Goal: Task Accomplishment & Management: Manage account settings

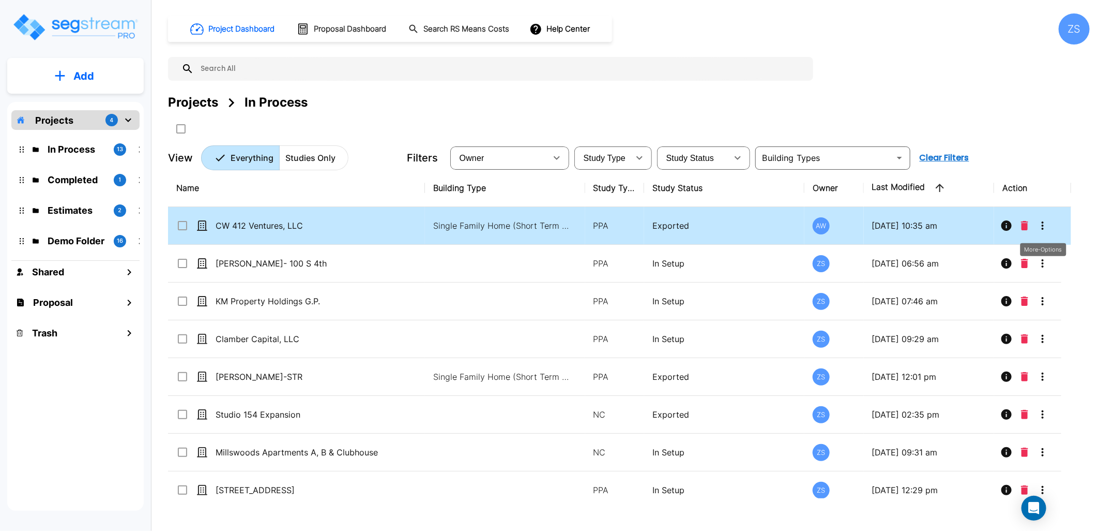
click at [1044, 229] on icon "More-Options" at bounding box center [1043, 225] width 12 height 12
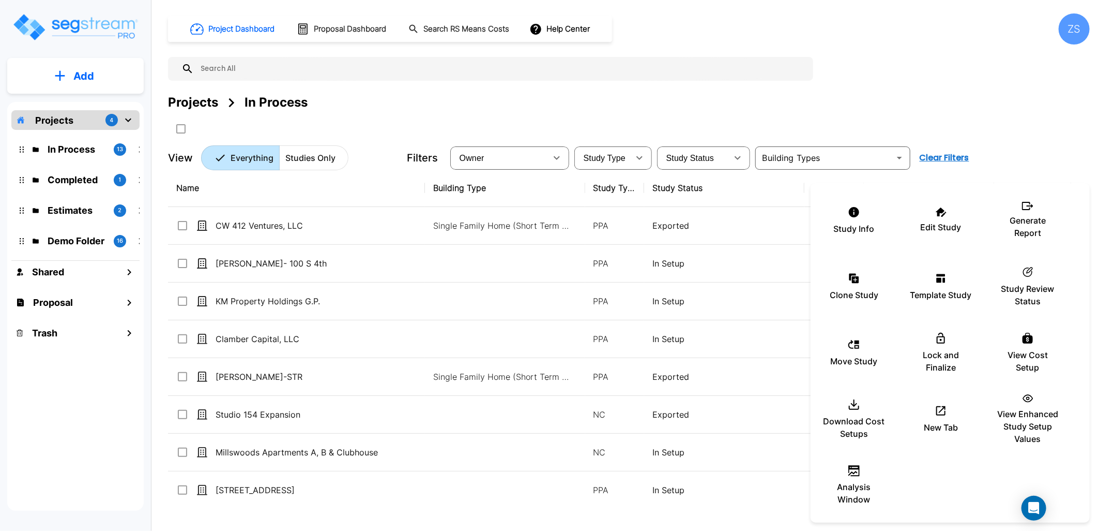
click at [923, 94] on div at bounding box center [549, 265] width 1098 height 531
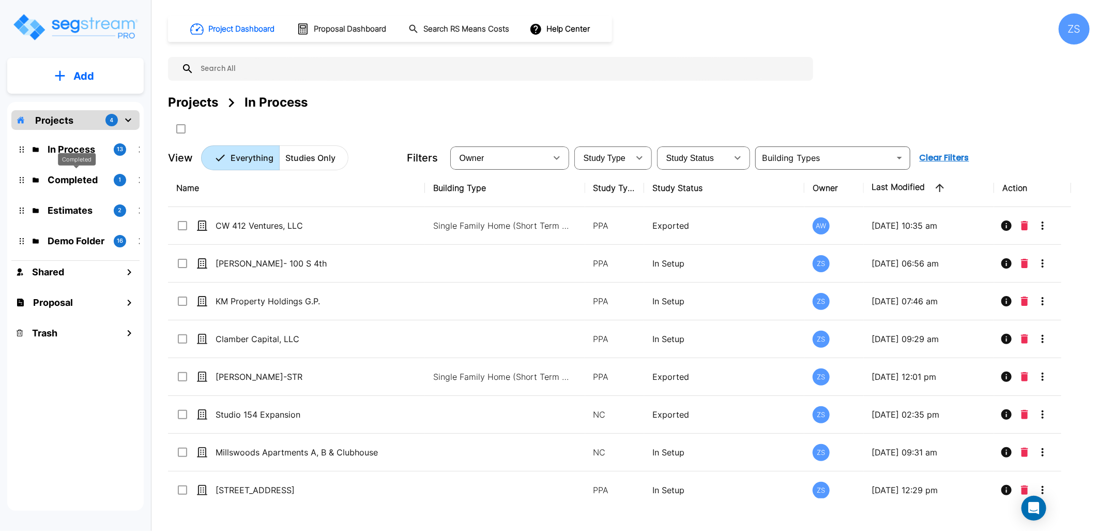
click at [69, 179] on p "Completed" at bounding box center [77, 180] width 58 height 14
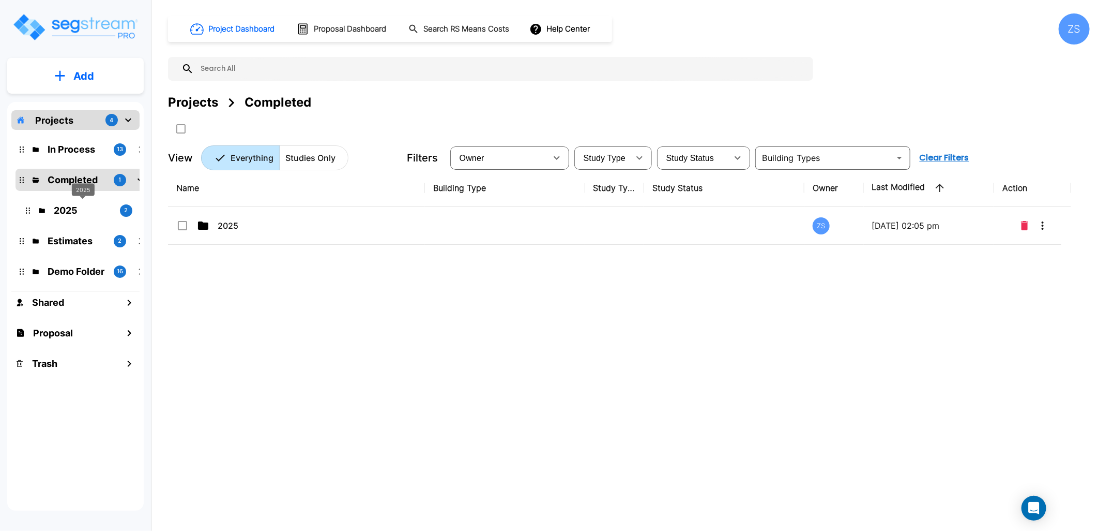
click at [76, 210] on p "2025" at bounding box center [83, 210] width 58 height 14
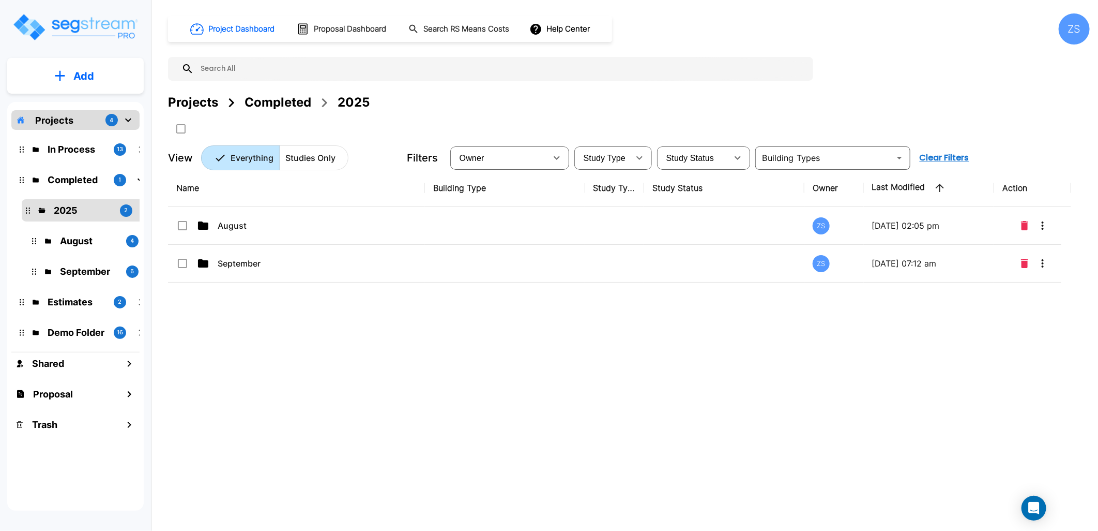
drag, startPoint x: 409, startPoint y: 327, endPoint x: 343, endPoint y: 337, distance: 67.0
click at [343, 337] on div "Name Building Type Study Type Study Status Owner Last Modified Action August ZS…" at bounding box center [619, 333] width 903 height 329
click at [53, 73] on button "Add" at bounding box center [75, 76] width 137 height 30
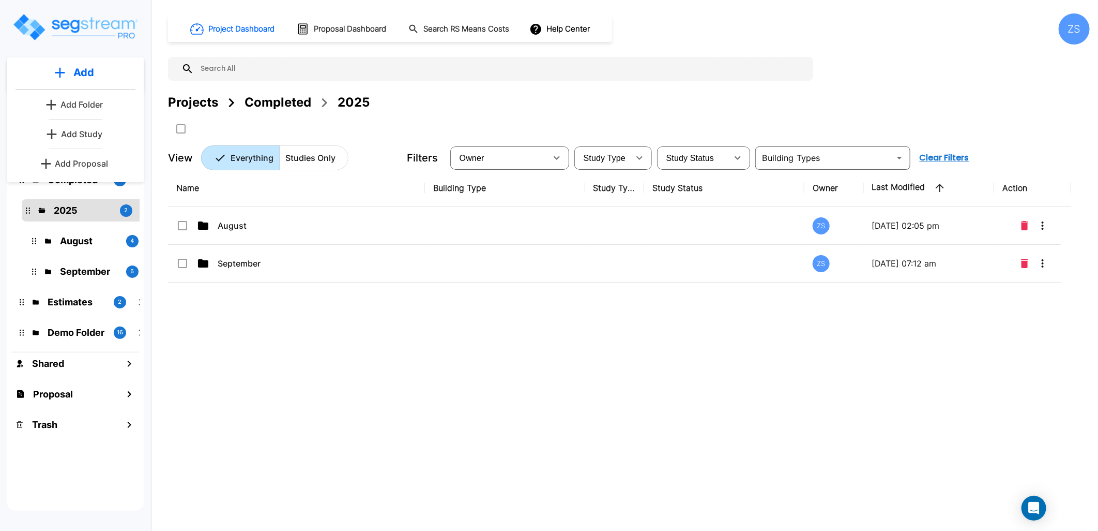
click at [82, 101] on p "Add Folder" at bounding box center [82, 104] width 42 height 12
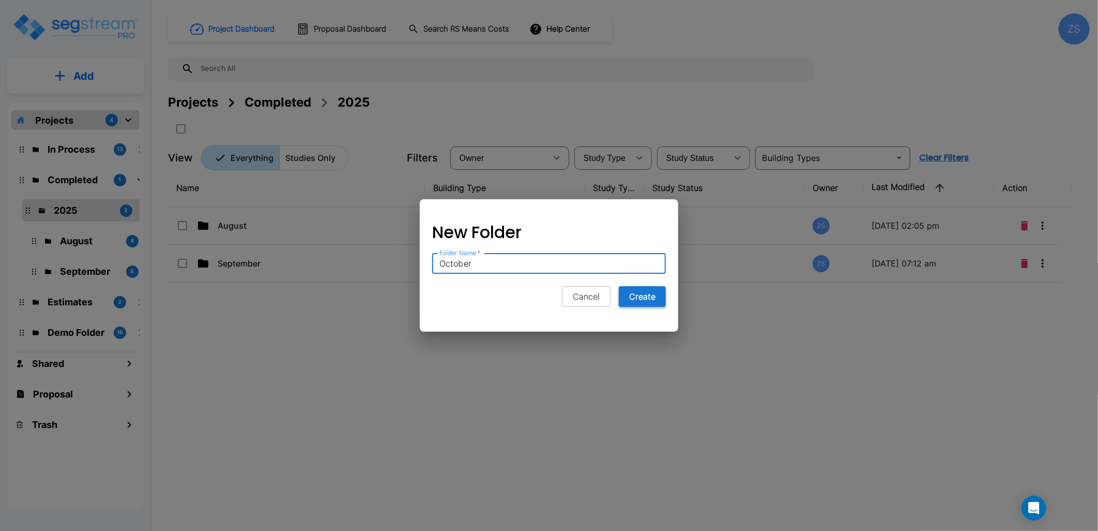
type input "October"
click at [648, 301] on button "Create" at bounding box center [642, 296] width 47 height 21
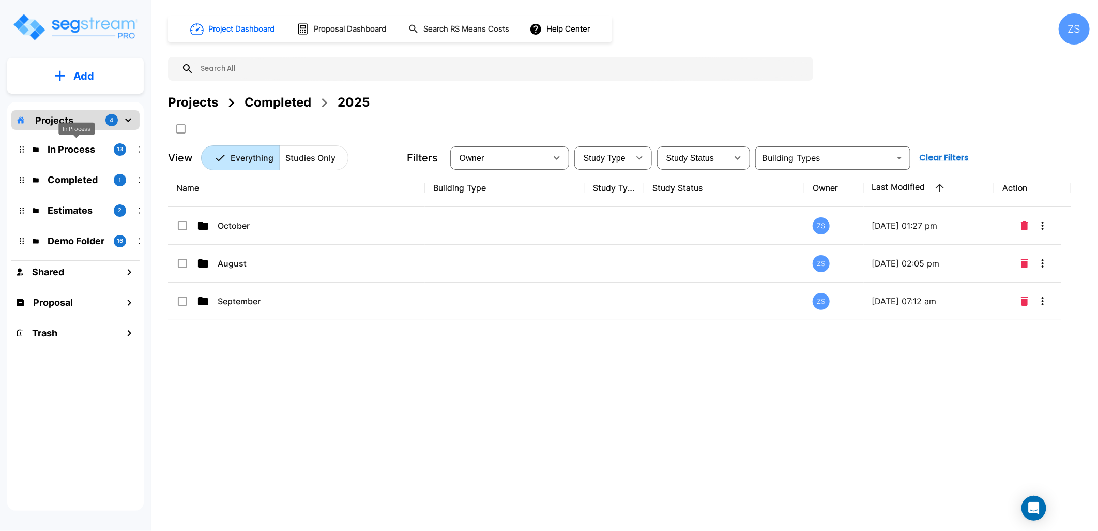
click at [69, 153] on p "In Process" at bounding box center [77, 149] width 58 height 14
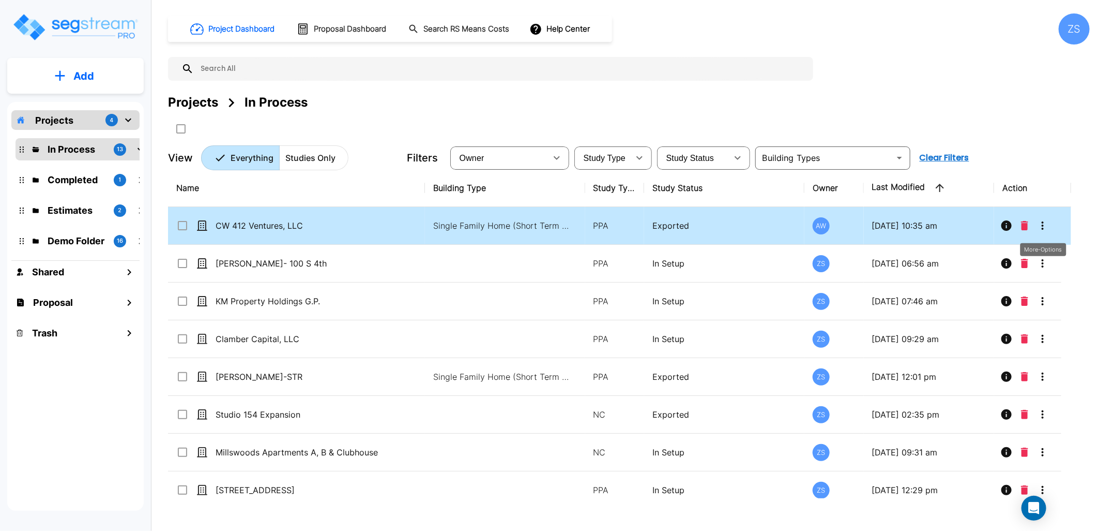
click at [1046, 226] on icon "More-Options" at bounding box center [1043, 225] width 12 height 12
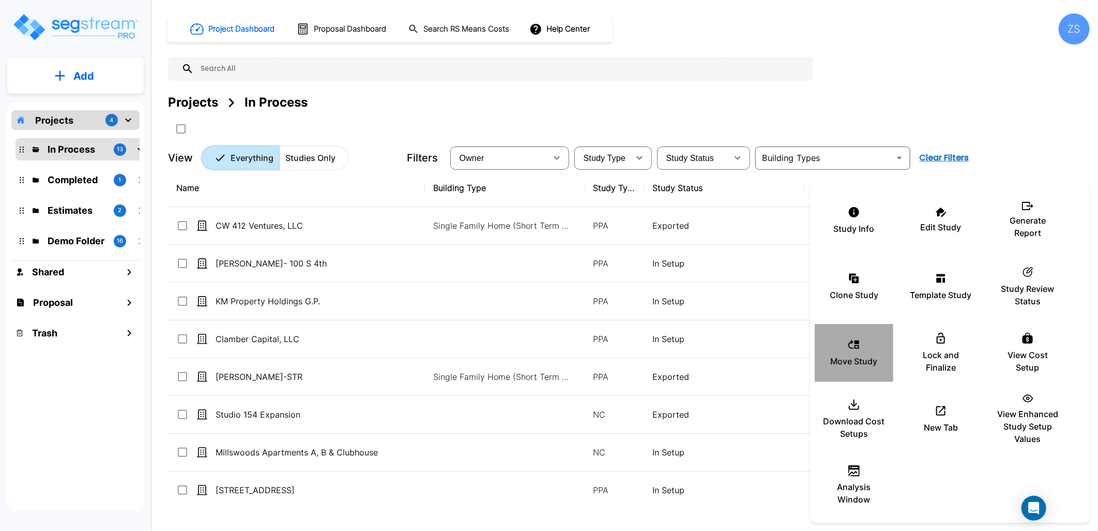
click at [857, 357] on p "Move Study" at bounding box center [854, 361] width 47 height 12
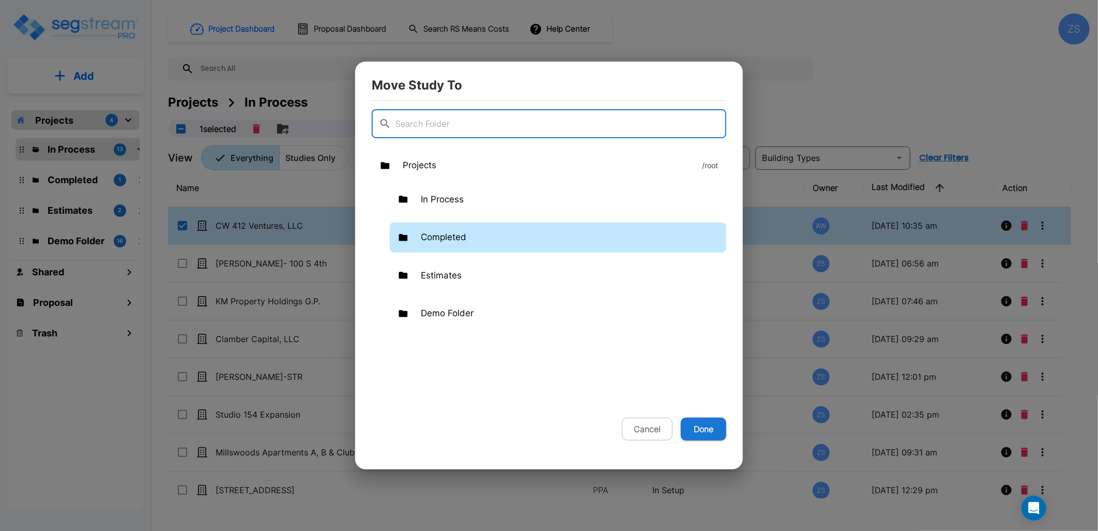
click at [462, 234] on p "Completed" at bounding box center [444, 237] width 46 height 13
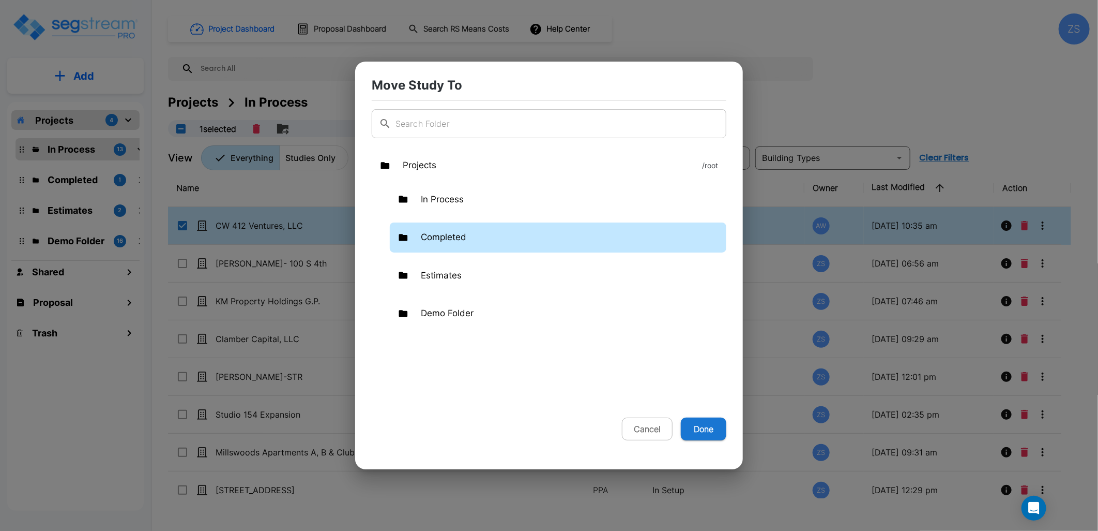
click at [462, 234] on p "Completed" at bounding box center [444, 237] width 46 height 13
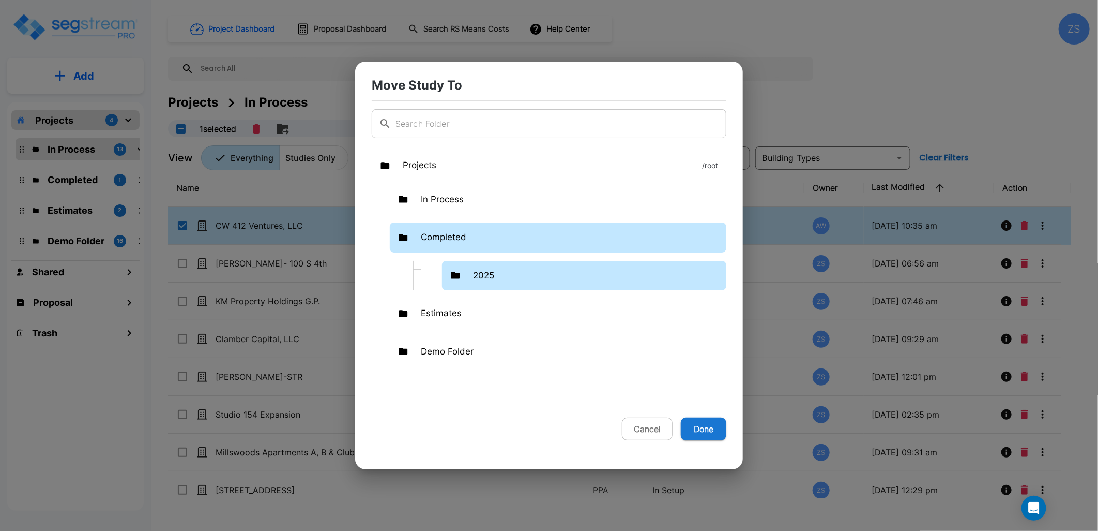
click at [487, 276] on p "2025" at bounding box center [483, 275] width 21 height 13
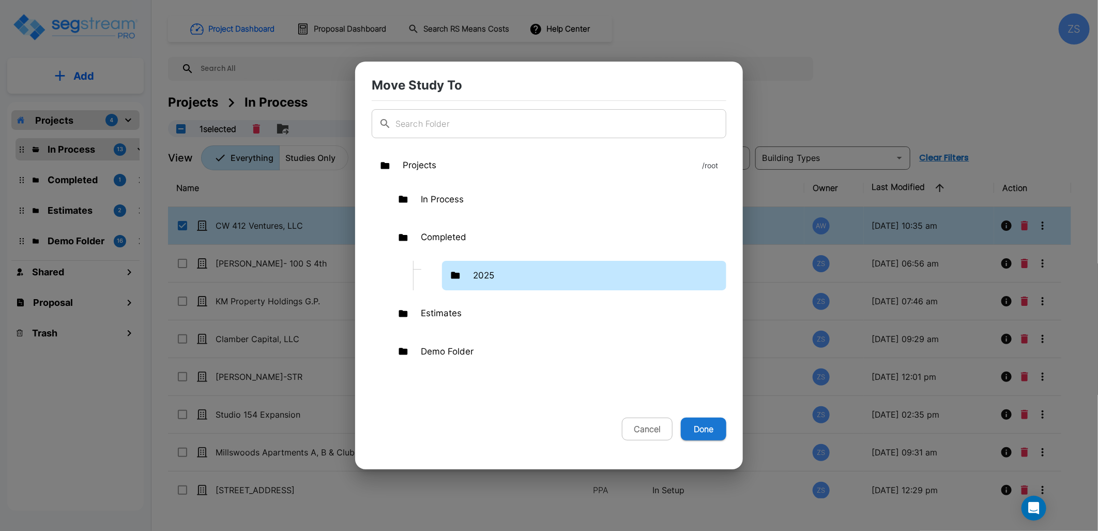
click at [487, 276] on p "2025" at bounding box center [483, 275] width 21 height 13
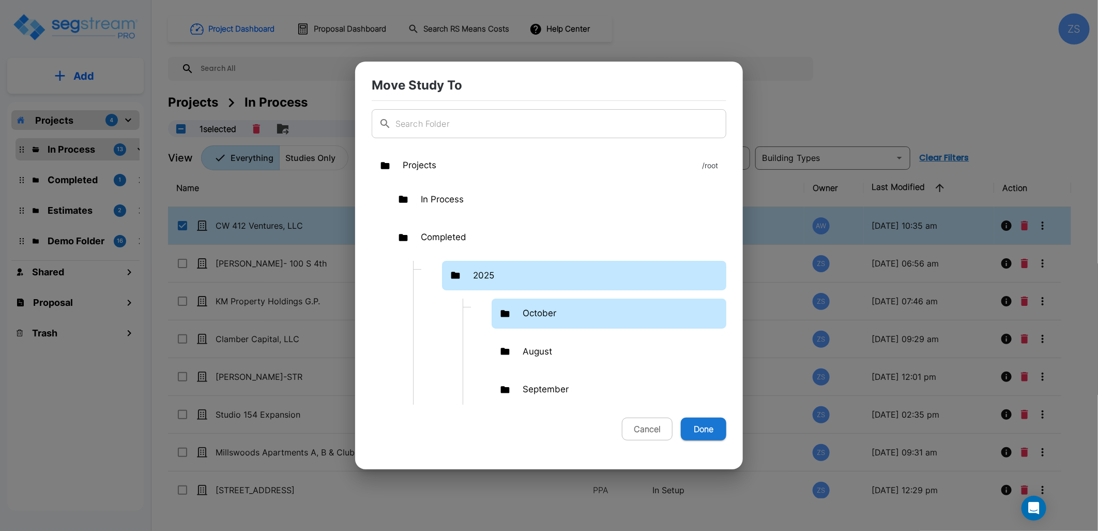
click at [544, 312] on p "October" at bounding box center [540, 313] width 34 height 13
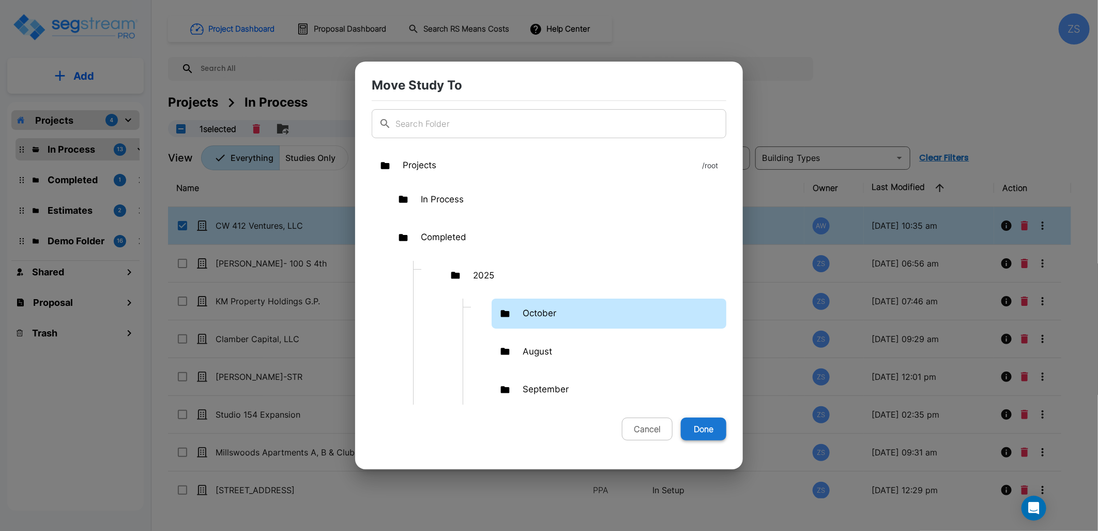
click at [707, 427] on button "Done" at bounding box center [704, 428] width 46 height 23
checkbox input "false"
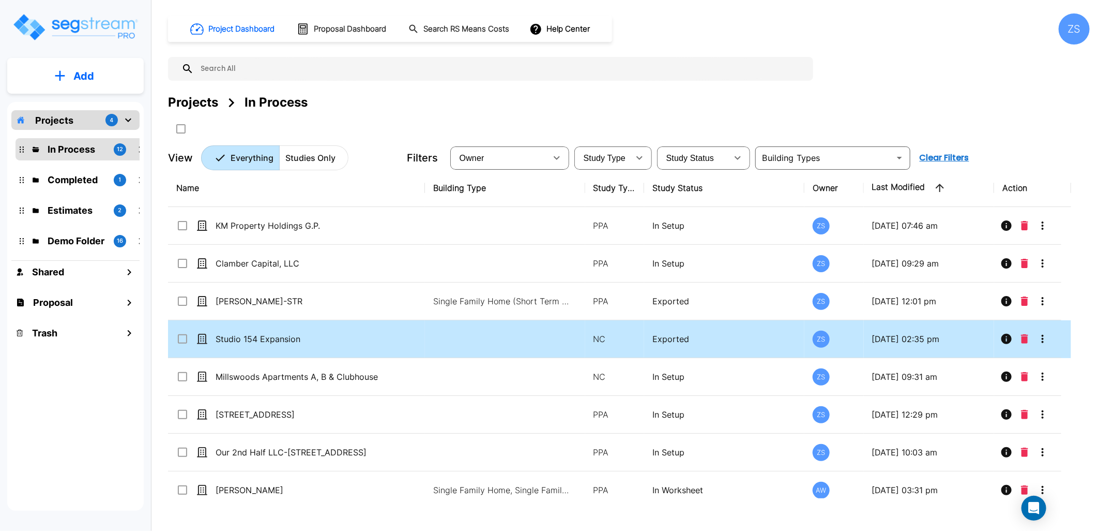
scroll to position [57, 0]
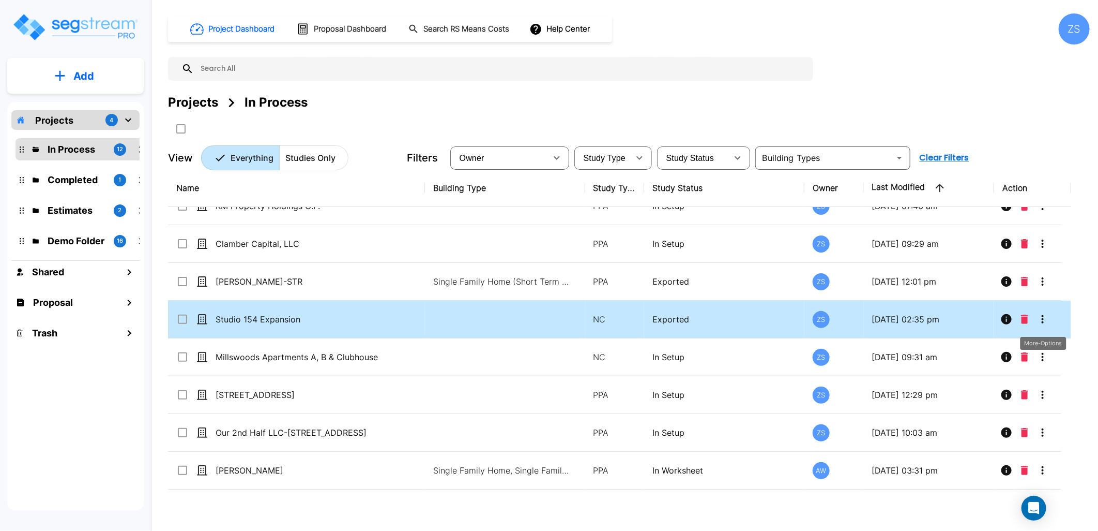
click at [1047, 321] on icon "More-Options" at bounding box center [1043, 319] width 12 height 12
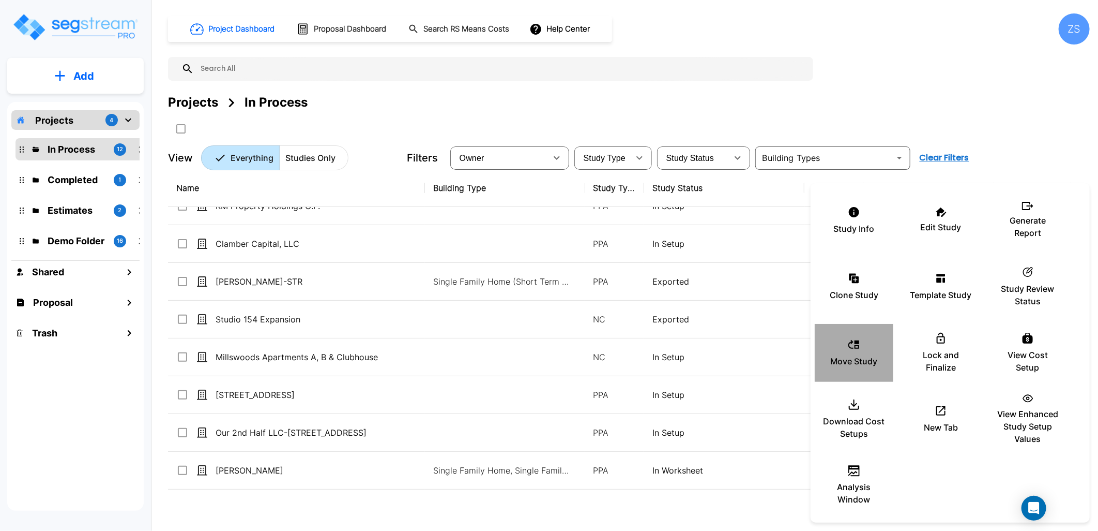
click at [849, 357] on p "Move Study" at bounding box center [854, 361] width 47 height 12
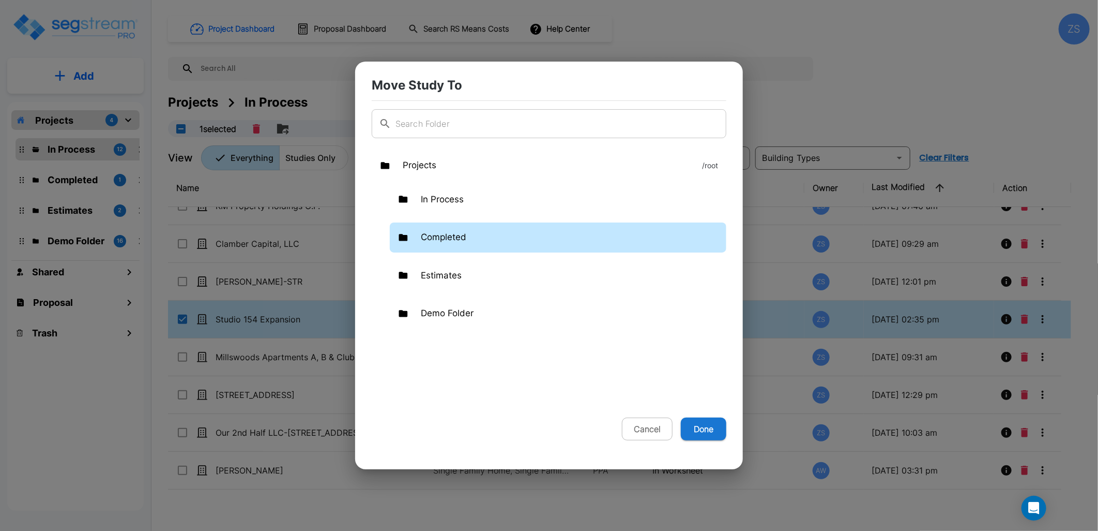
click at [455, 238] on p "Completed" at bounding box center [444, 237] width 46 height 13
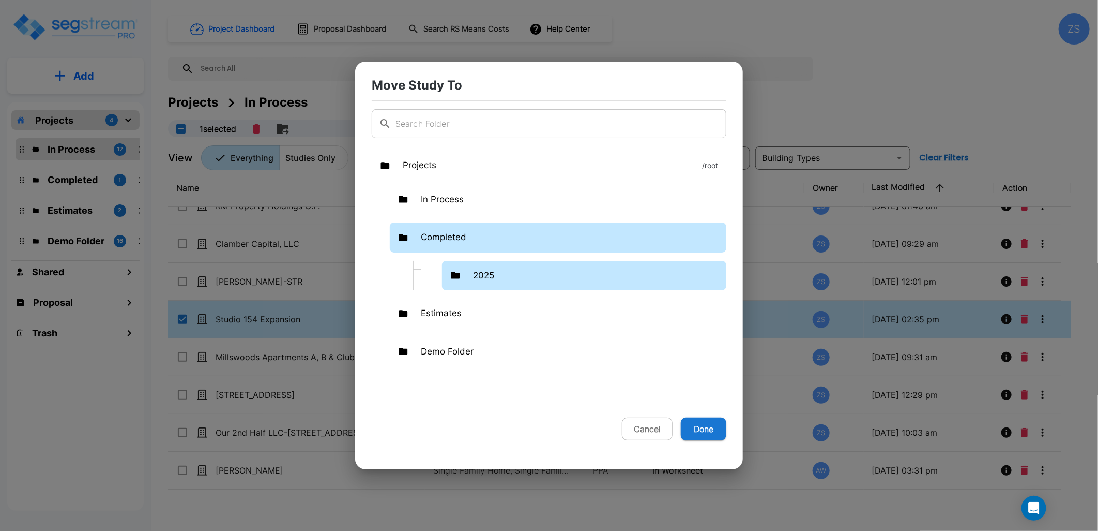
click at [483, 275] on p "2025" at bounding box center [483, 275] width 21 height 13
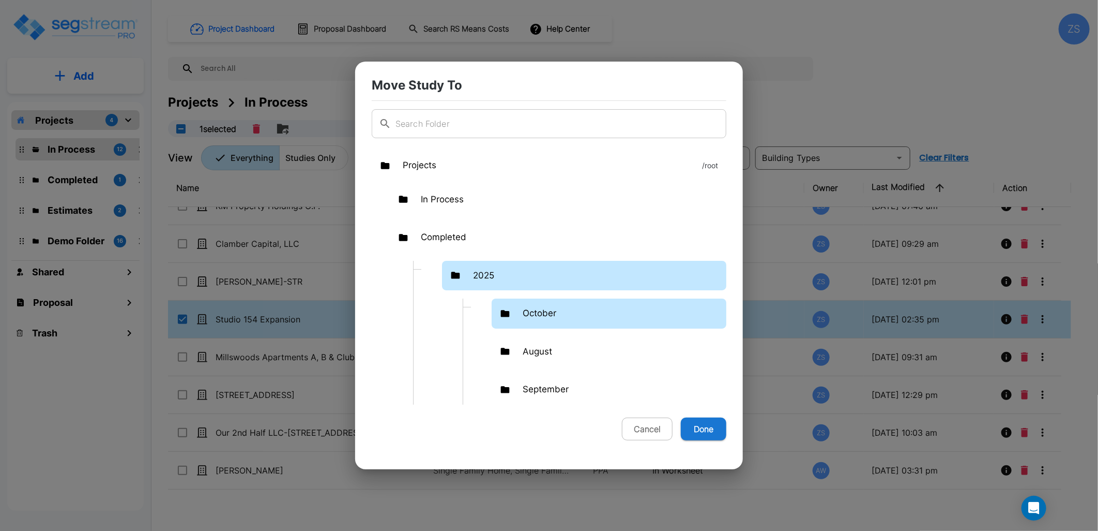
click at [545, 316] on p "October" at bounding box center [540, 313] width 34 height 13
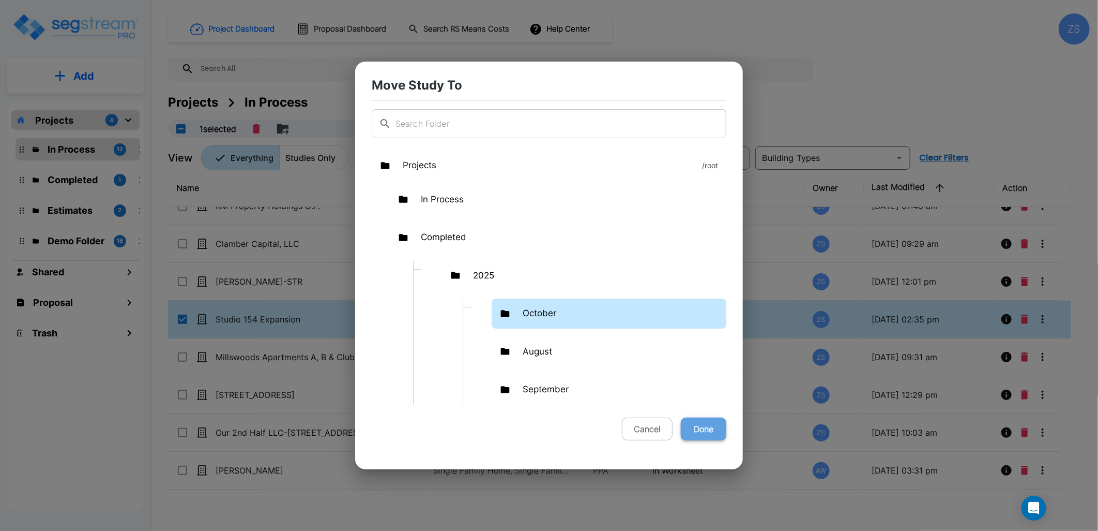
drag, startPoint x: 712, startPoint y: 427, endPoint x: 688, endPoint y: 419, distance: 25.5
click at [712, 428] on button "Done" at bounding box center [704, 428] width 46 height 23
checkbox input "false"
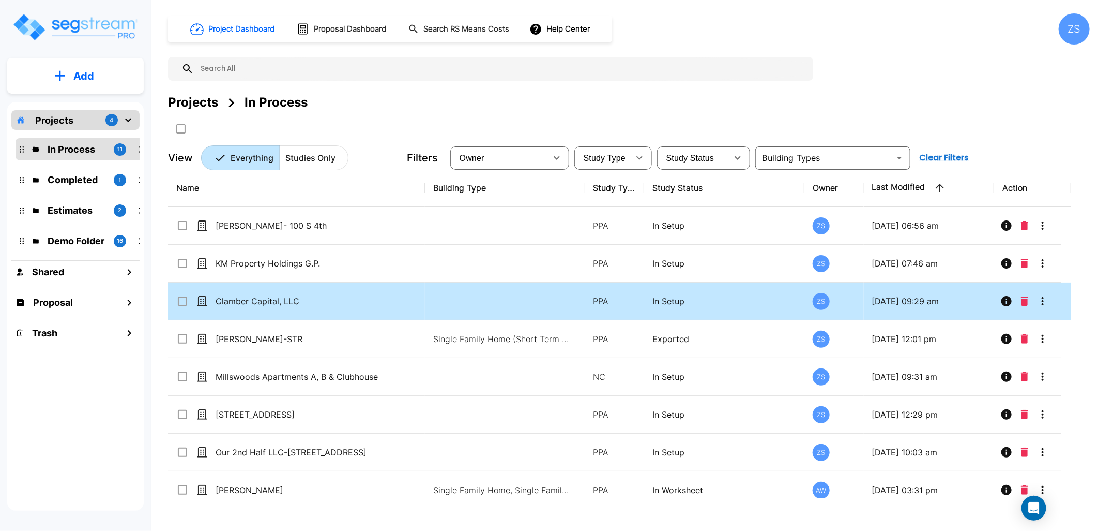
scroll to position [124, 0]
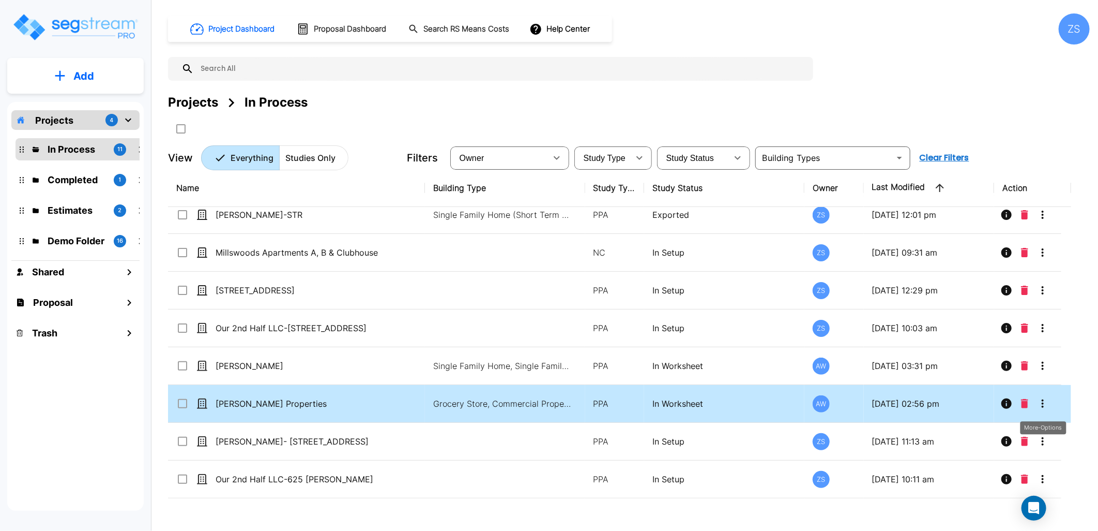
click at [1044, 404] on icon "More-Options" at bounding box center [1043, 403] width 12 height 12
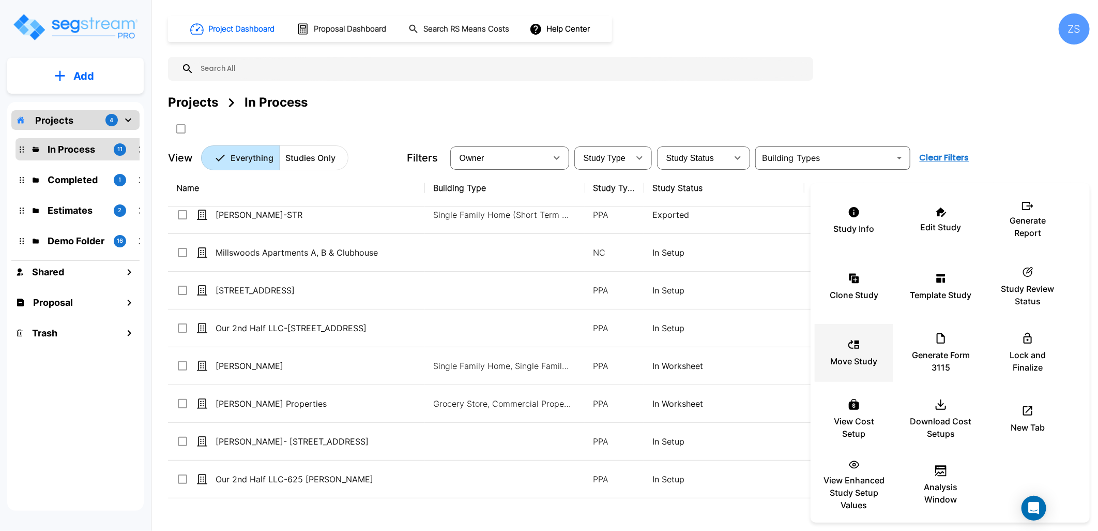
click at [852, 367] on div "Move Study" at bounding box center [854, 353] width 62 height 52
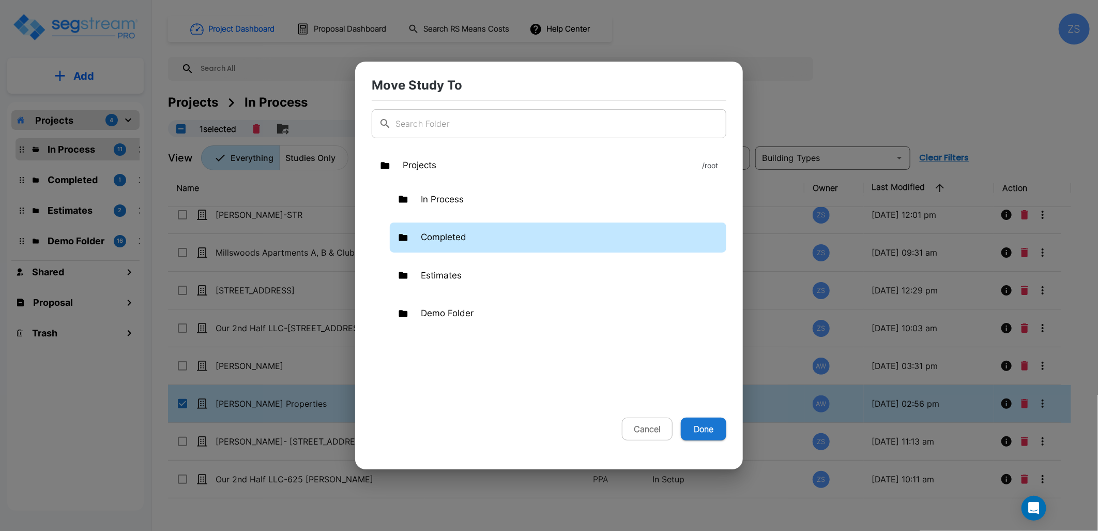
click at [456, 234] on p "Completed" at bounding box center [444, 237] width 46 height 13
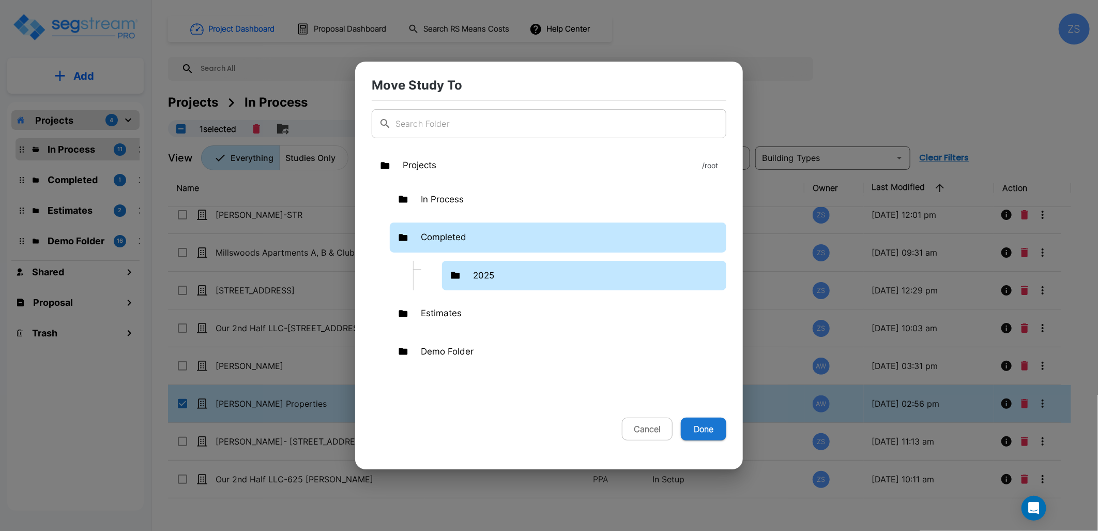
click at [492, 278] on p "2025" at bounding box center [483, 275] width 21 height 13
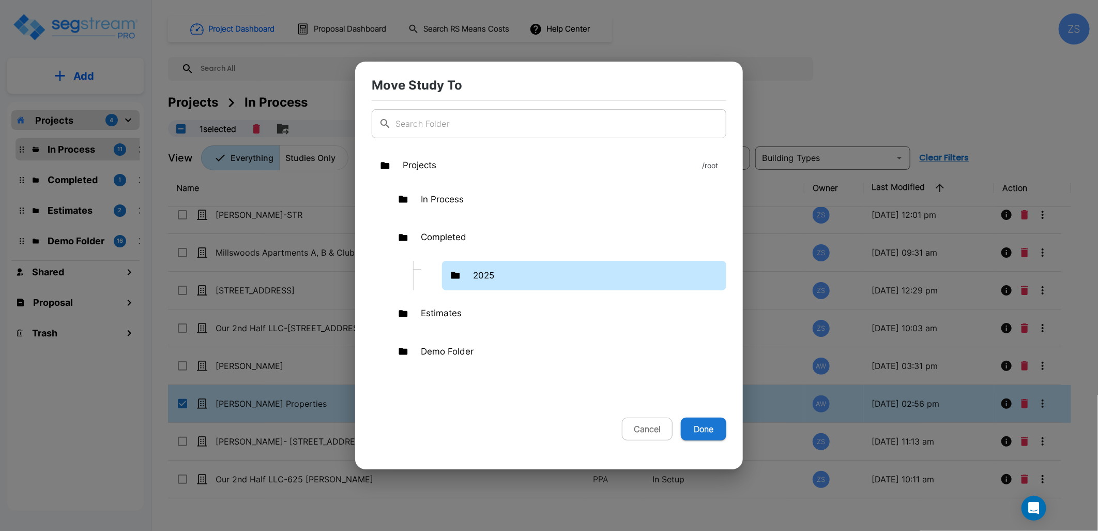
click at [493, 278] on p "2025" at bounding box center [483, 275] width 21 height 13
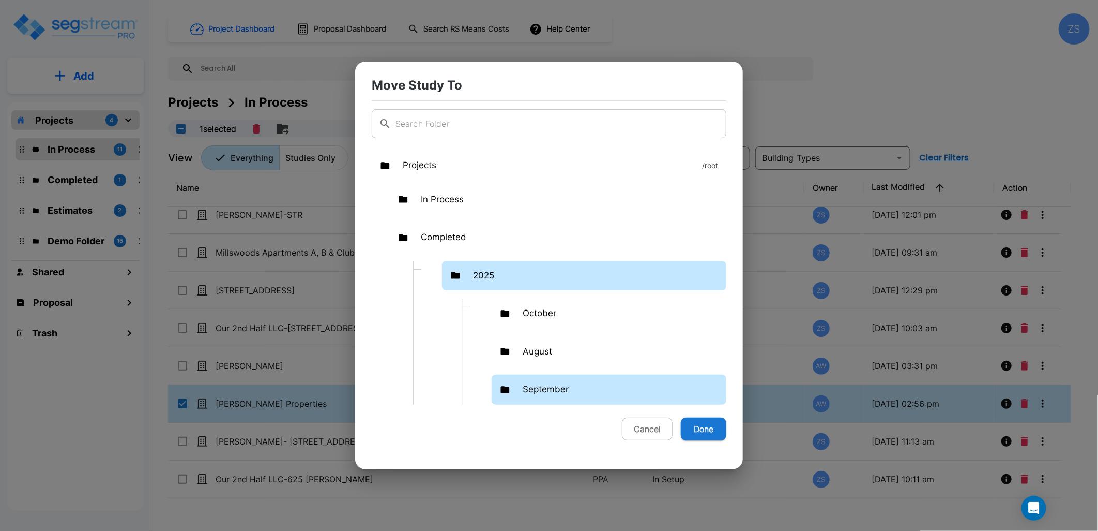
click at [557, 388] on p "September" at bounding box center [546, 389] width 46 height 13
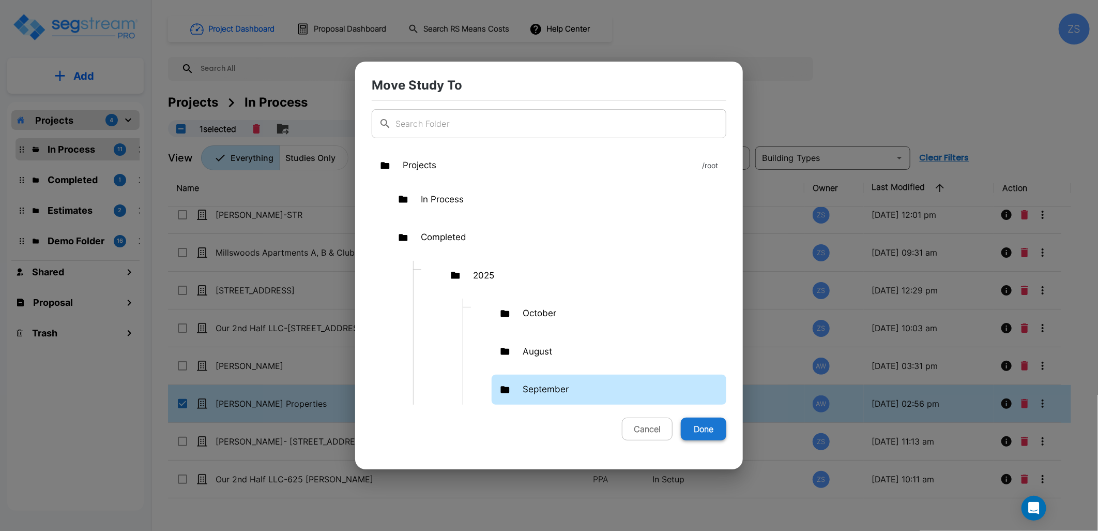
click at [713, 423] on button "Done" at bounding box center [704, 428] width 46 height 23
checkbox input "false"
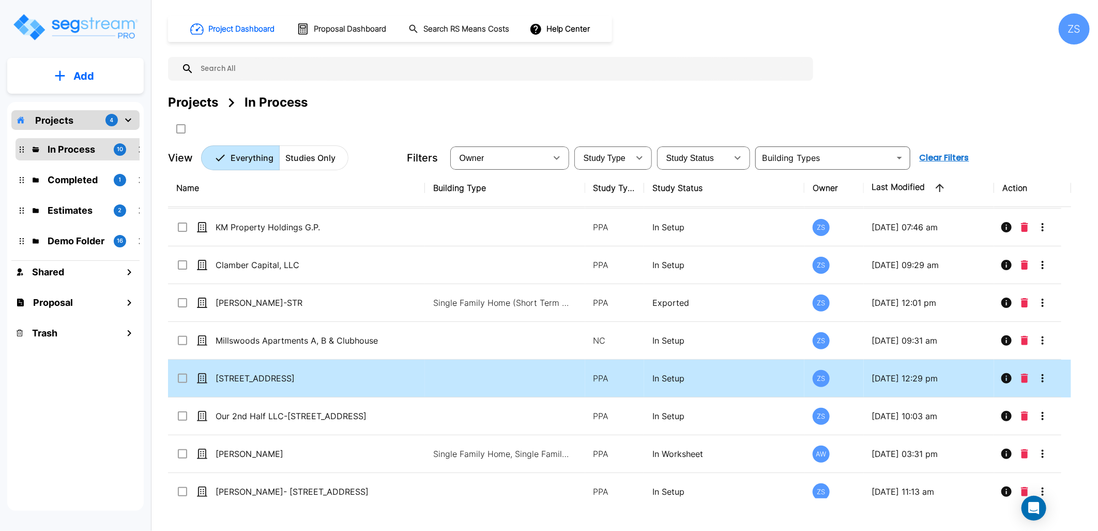
scroll to position [0, 0]
